Goal: Information Seeking & Learning: Learn about a topic

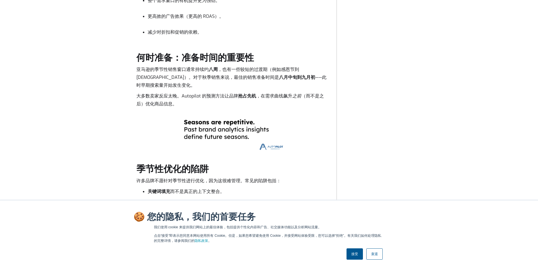
scroll to position [847, 0]
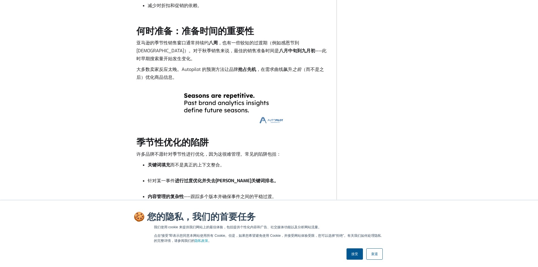
click at [358, 253] on link "接受" at bounding box center [354, 253] width 16 height 11
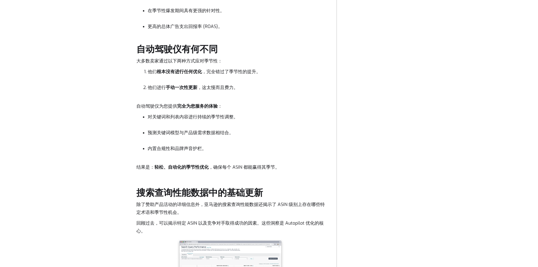
scroll to position [1298, 0]
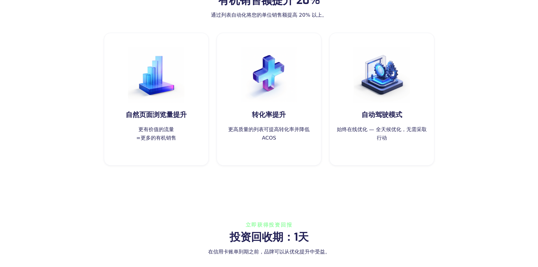
scroll to position [226, 0]
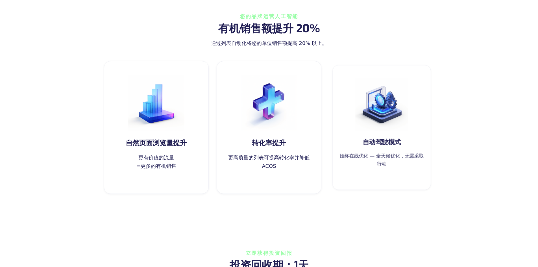
click at [374, 120] on img at bounding box center [381, 104] width 53 height 53
click at [376, 106] on img at bounding box center [381, 104] width 53 height 53
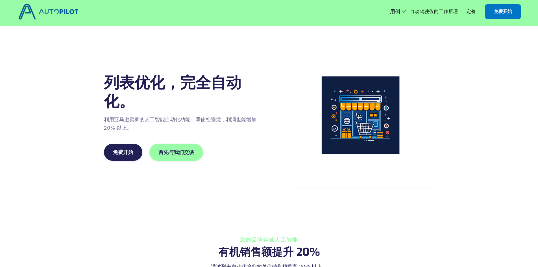
scroll to position [0, 0]
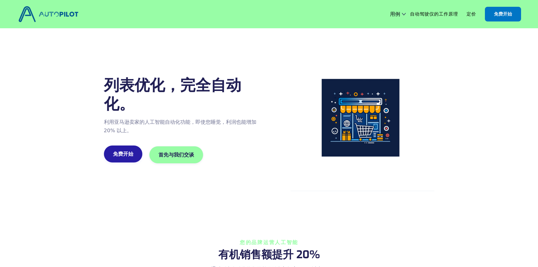
click at [119, 159] on link "免费开始" at bounding box center [123, 153] width 38 height 17
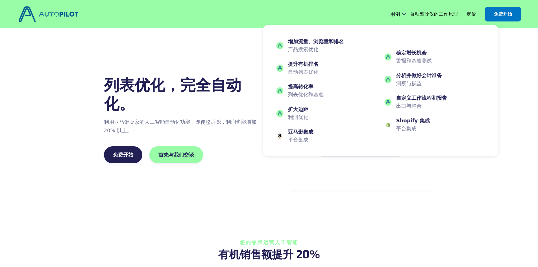
click at [397, 15] on font "用例" at bounding box center [395, 14] width 10 height 7
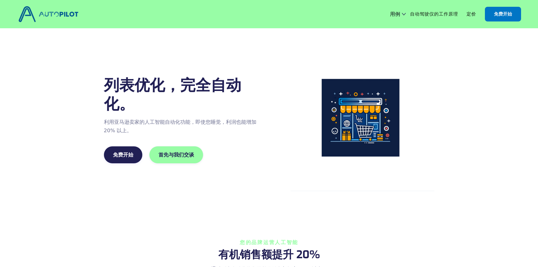
click at [431, 13] on font "自动驾驶仪的工作原理" at bounding box center [434, 14] width 48 height 6
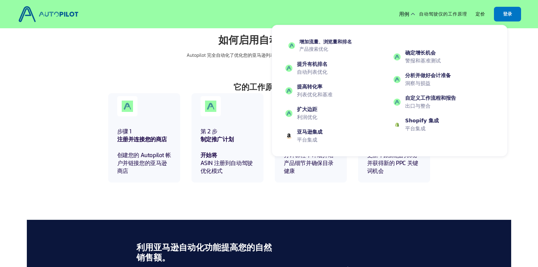
click at [321, 43] on font "增加流量、浏览量和排名" at bounding box center [325, 42] width 52 height 6
